Goal: Information Seeking & Learning: Learn about a topic

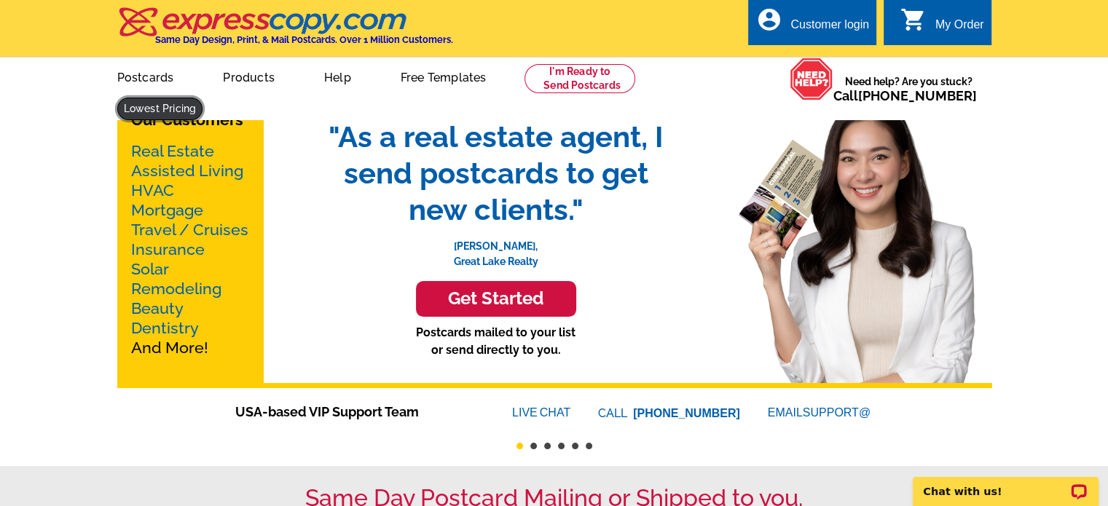
click at [203, 98] on link at bounding box center [160, 109] width 86 height 23
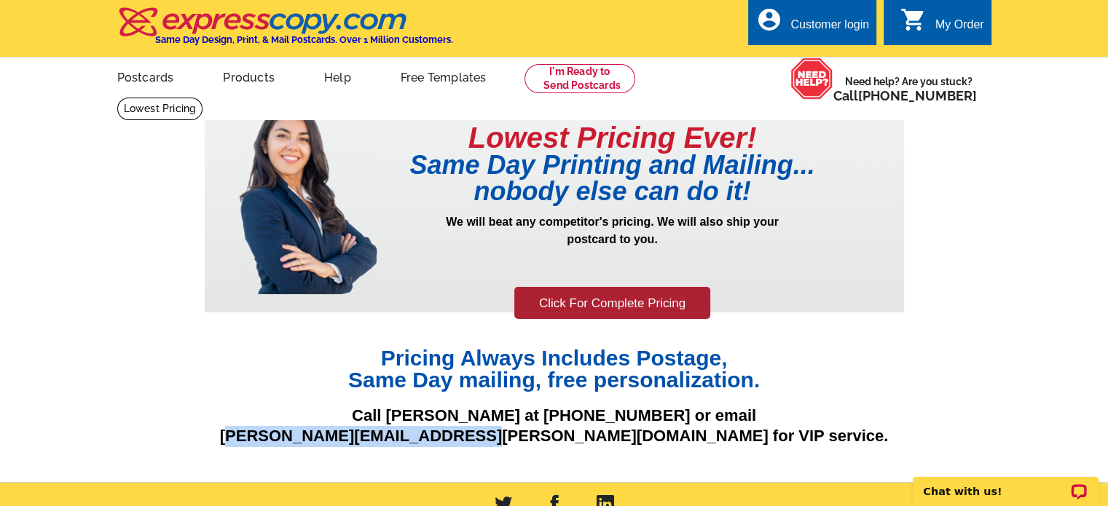
drag, startPoint x: 374, startPoint y: 433, endPoint x: 612, endPoint y: 451, distance: 238.8
click at [612, 451] on div "Pricing Always Includes Postage, Same Day mailing, free personalization. Call […" at bounding box center [554, 401] width 699 height 109
copy p "[PERSON_NAME][EMAIL_ADDRESS][PERSON_NAME][DOMAIN_NAME]"
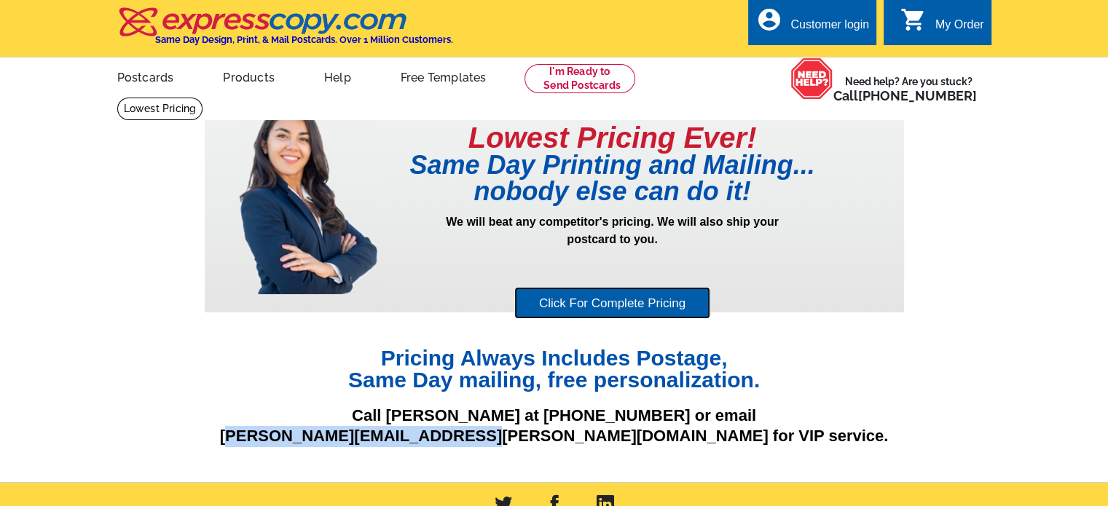
click at [644, 309] on link "Click For Complete Pricing" at bounding box center [612, 303] width 196 height 33
